Goal: Find contact information: Find contact information

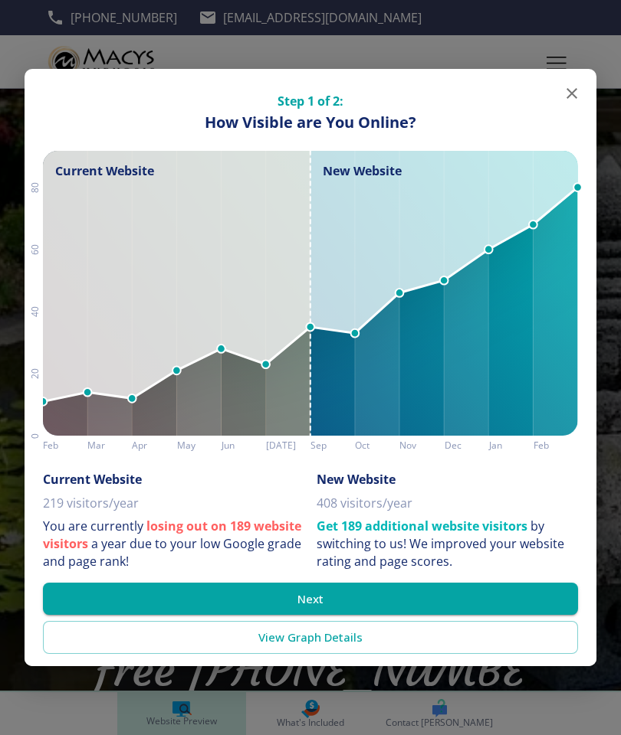
click at [273, 603] on button "Next" at bounding box center [310, 599] width 535 height 32
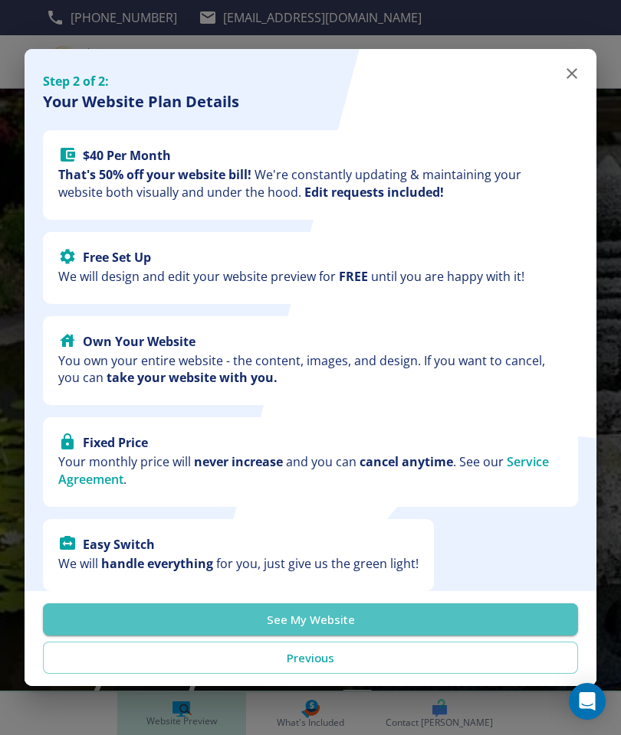
click at [295, 624] on button "See My Website" at bounding box center [310, 620] width 535 height 32
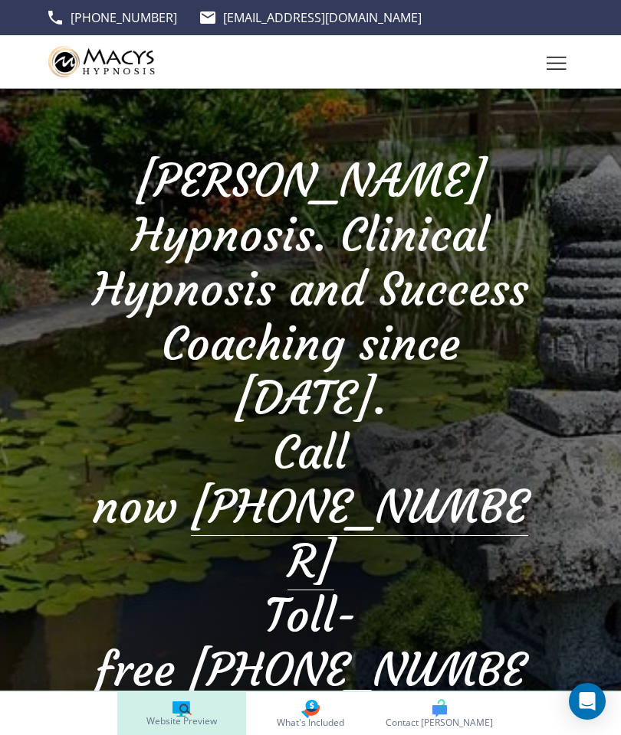
click at [46, 587] on div at bounding box center [310, 519] width 621 height 860
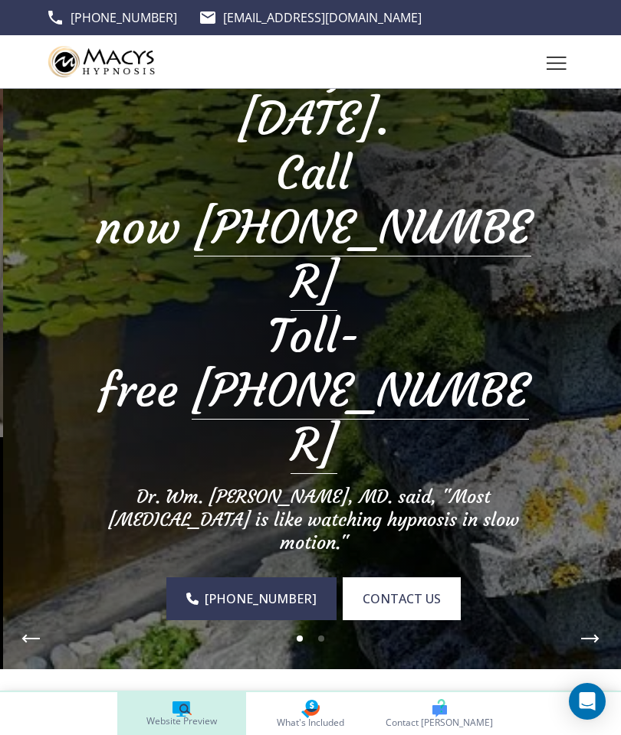
scroll to position [298, 0]
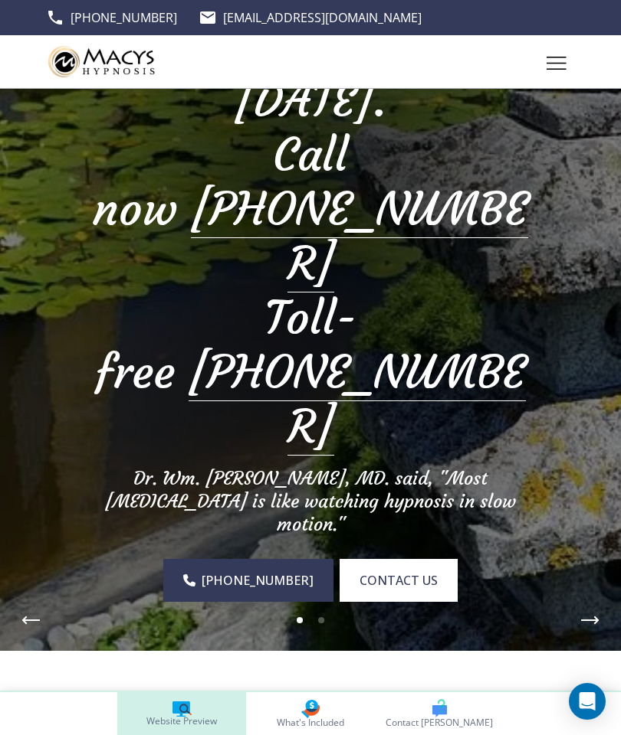
click at [373, 571] on span "contact us" at bounding box center [398, 580] width 78 height 18
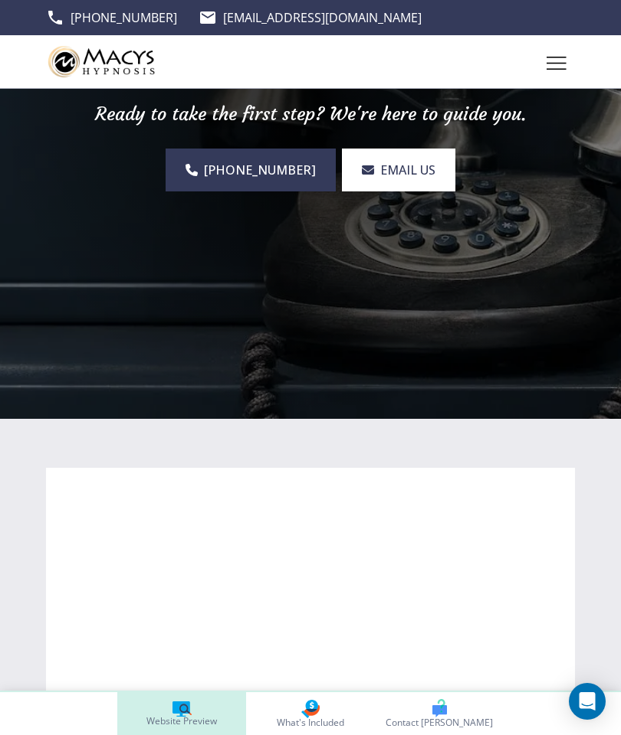
scroll to position [0, 0]
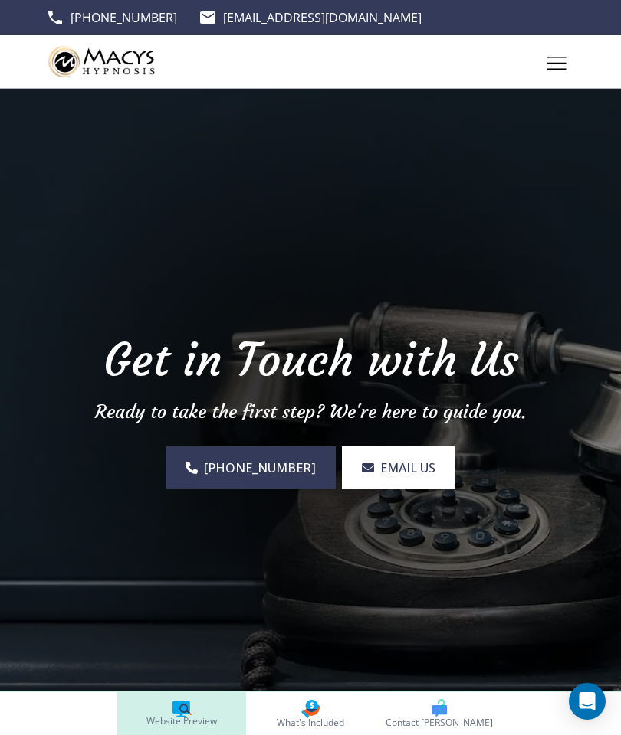
click at [382, 467] on span "EMAIL US" at bounding box center [407, 468] width 55 height 18
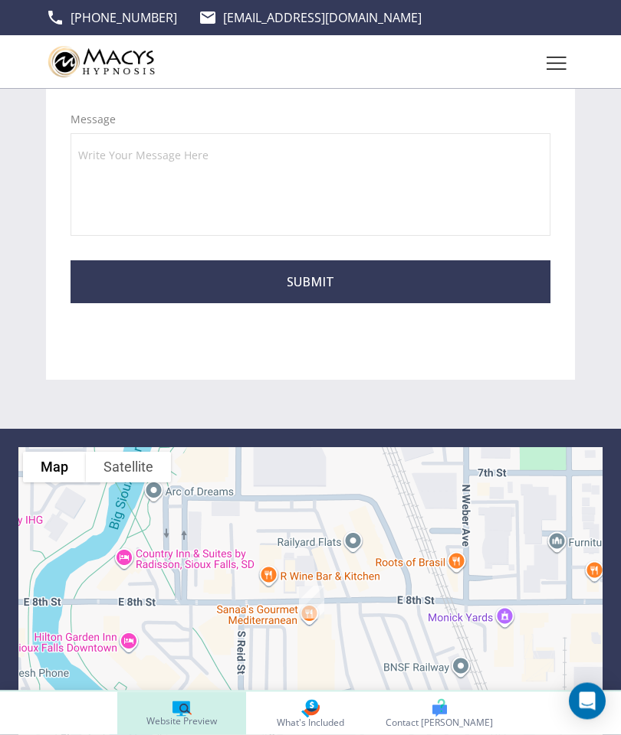
scroll to position [1036, 0]
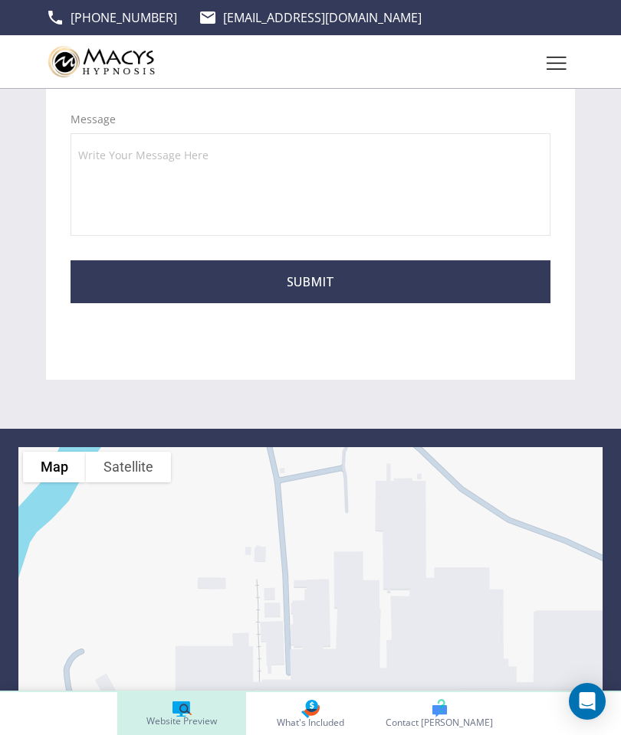
click at [525, 56] on div at bounding box center [310, 62] width 621 height 54
click at [558, 69] on icon "Toggle hamburger navigation menu" at bounding box center [556, 69] width 20 height 0
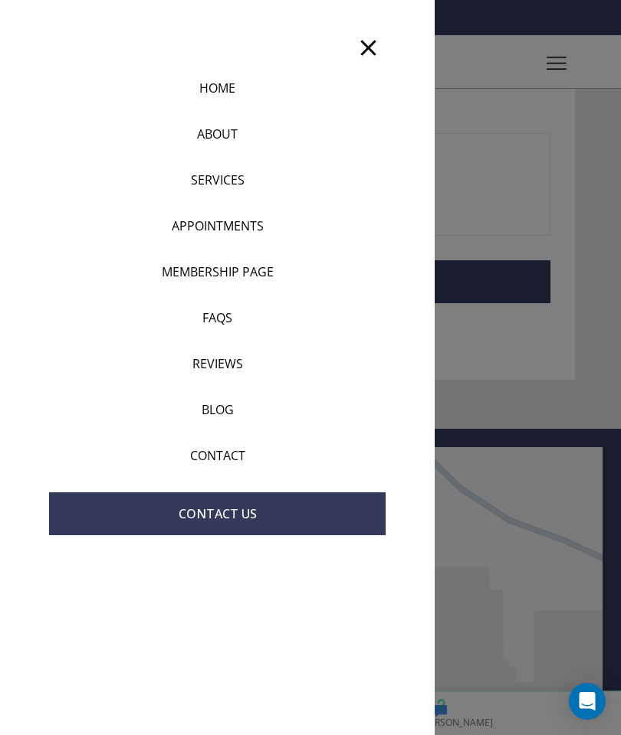
click at [199, 96] on p "HOME" at bounding box center [217, 88] width 36 height 18
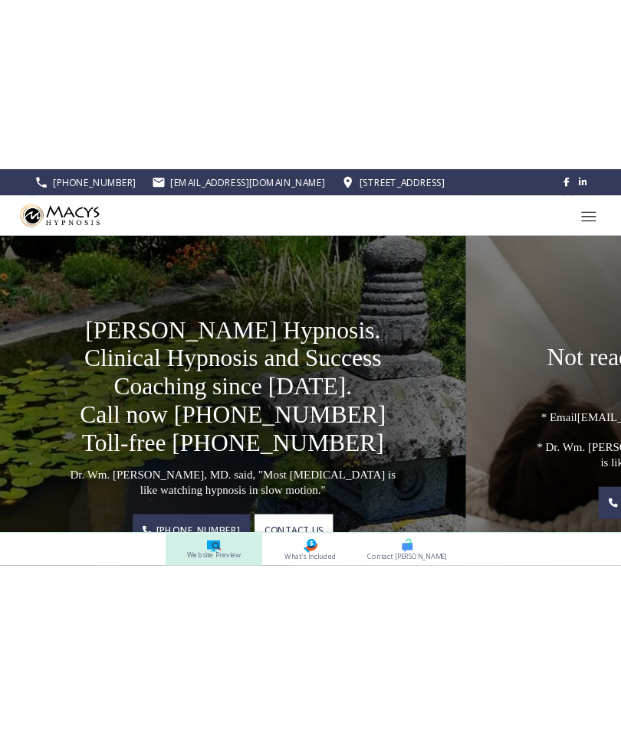
scroll to position [0, 0]
